Goal: Information Seeking & Learning: Find specific fact

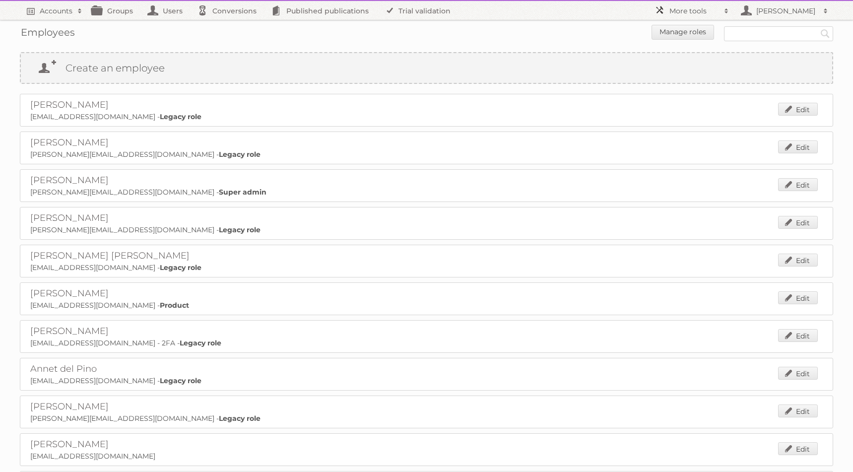
click at [685, 7] on h2 "More tools" at bounding box center [695, 11] width 50 height 10
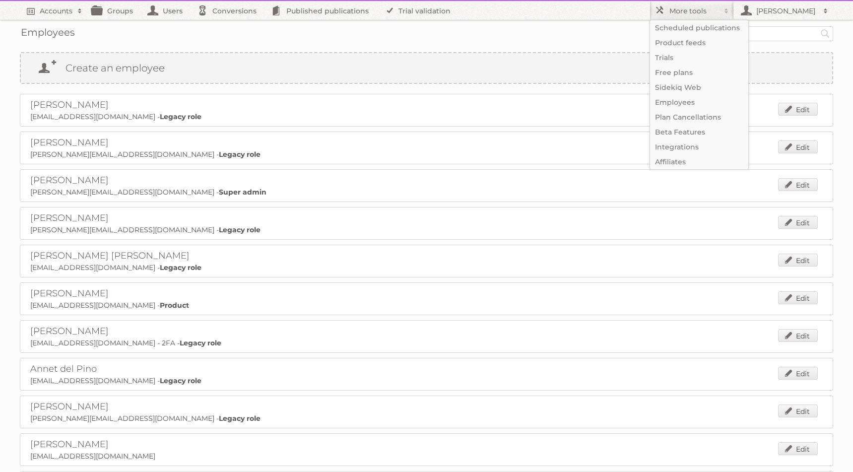
click at [467, 157] on p "agnieszka@publitas.com - Legacy role" at bounding box center [426, 154] width 793 height 9
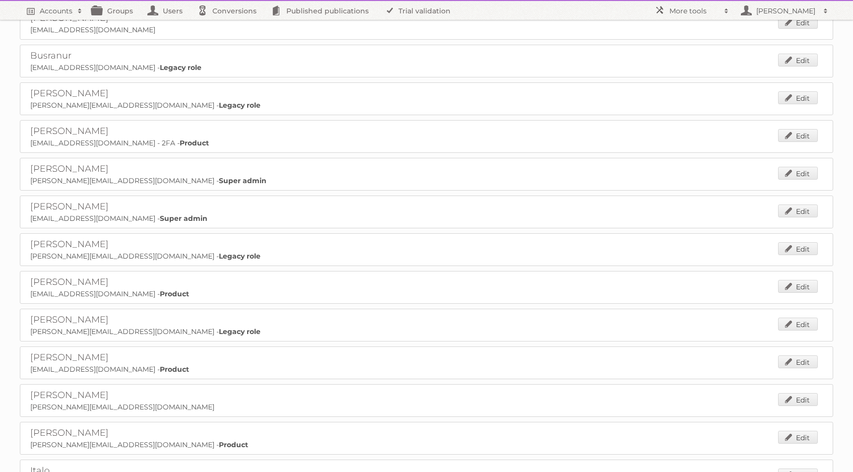
scroll to position [422, 0]
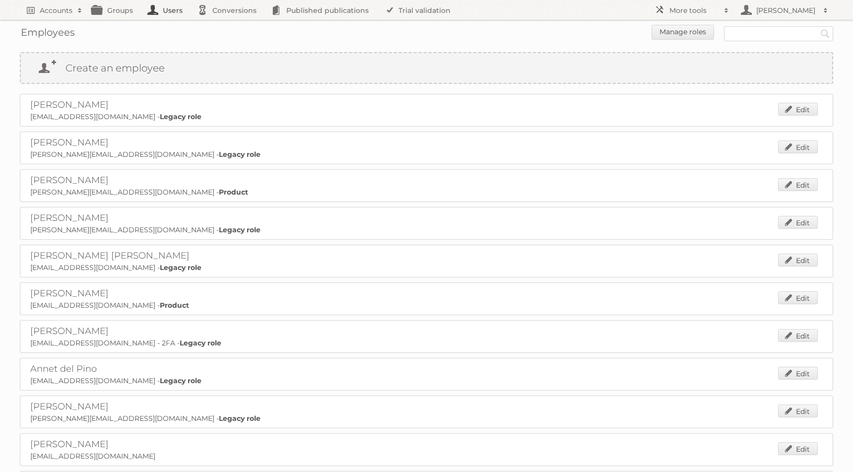
click at [177, 13] on link "Users" at bounding box center [168, 10] width 50 height 20
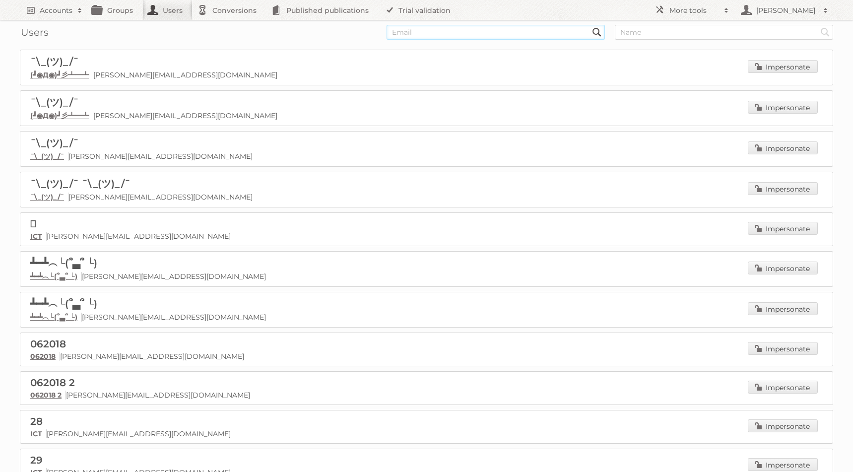
click at [476, 32] on input "text" at bounding box center [496, 32] width 218 height 15
click at [650, 29] on input "text" at bounding box center [724, 32] width 218 height 15
type input "toby"
click at [590, 25] on input "Search" at bounding box center [597, 32] width 15 height 15
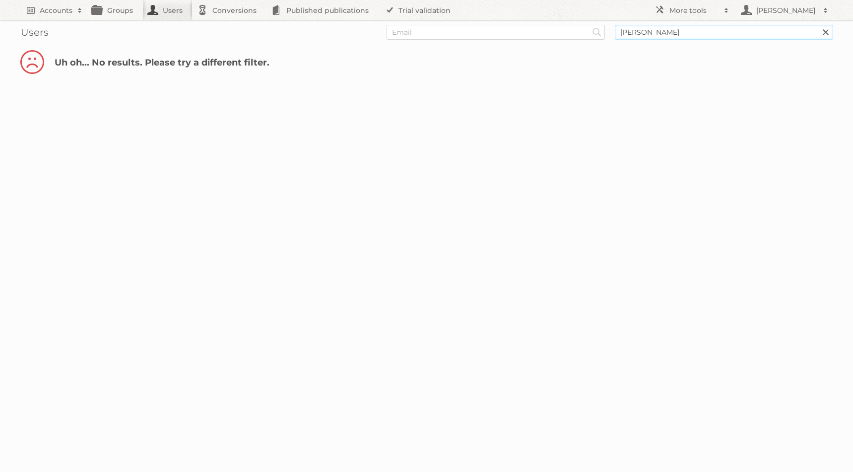
click at [668, 26] on input "toby" at bounding box center [724, 32] width 218 height 15
type input "harm"
click at [590, 25] on input "Search" at bounding box center [597, 32] width 15 height 15
click at [546, 36] on input "text" at bounding box center [496, 32] width 218 height 15
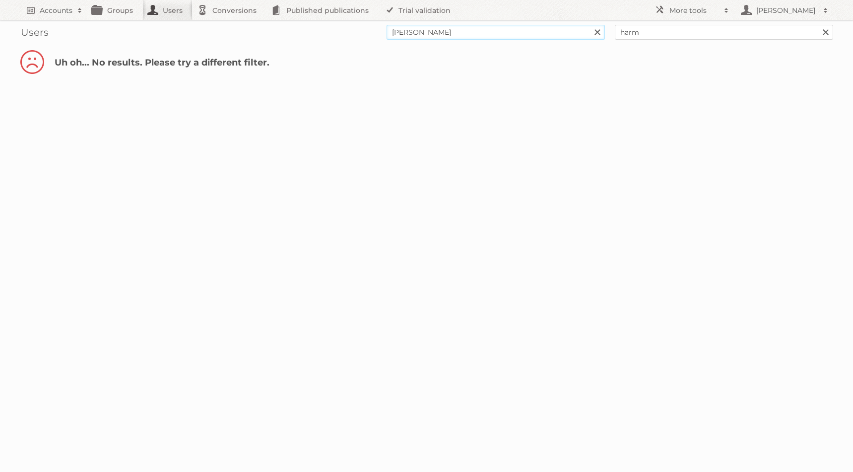
type input "[PERSON_NAME]"
click at [590, 25] on input "Search" at bounding box center [597, 32] width 15 height 15
click at [654, 31] on input "harm" at bounding box center [724, 32] width 218 height 15
click at [590, 25] on input "Search" at bounding box center [597, 32] width 15 height 15
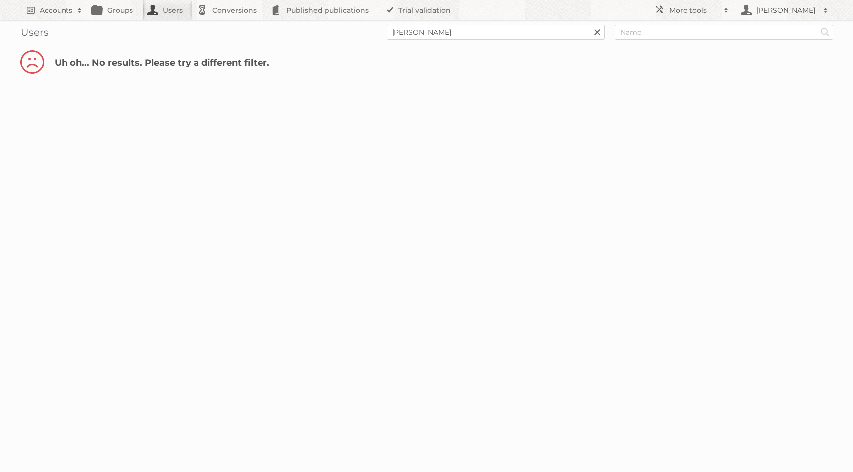
click at [522, 44] on div "Users toby Search Search" at bounding box center [426, 32] width 813 height 25
click at [531, 33] on input "[PERSON_NAME]" at bounding box center [496, 32] width 218 height 15
click at [590, 25] on input "Search" at bounding box center [597, 32] width 15 height 15
